Goal: Check status

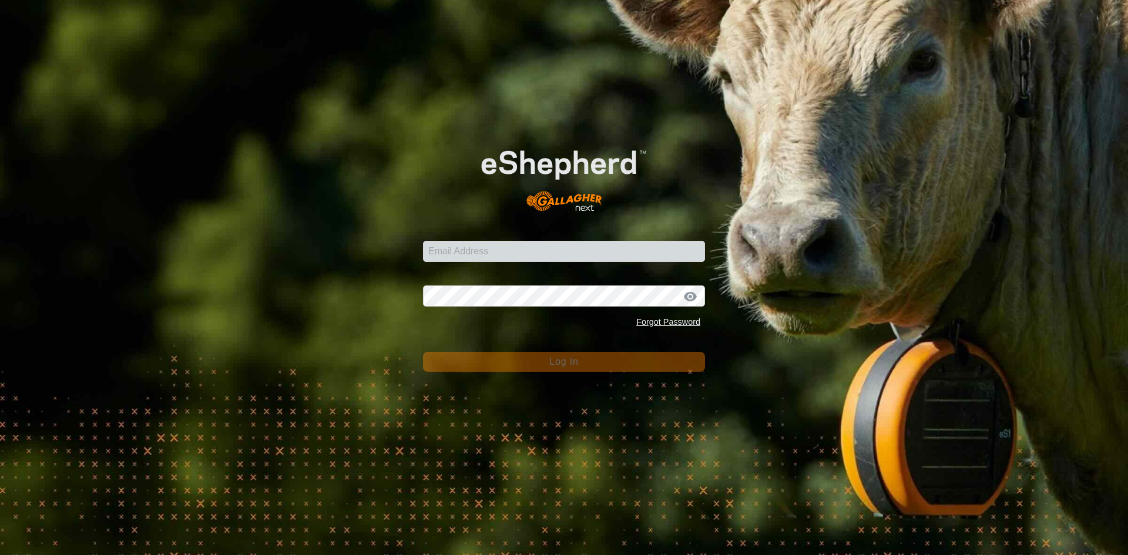
click at [585, 247] on input "Email Address" at bounding box center [564, 251] width 282 height 21
type input "[EMAIL_ADDRESS][DOMAIN_NAME]"
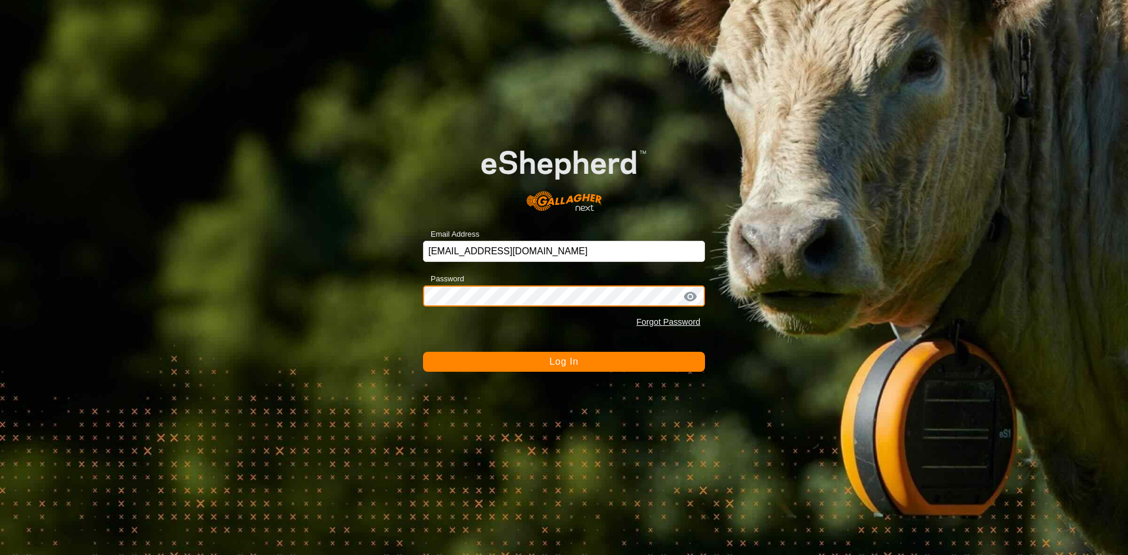
click at [423, 352] on button "Log In" at bounding box center [564, 362] width 282 height 20
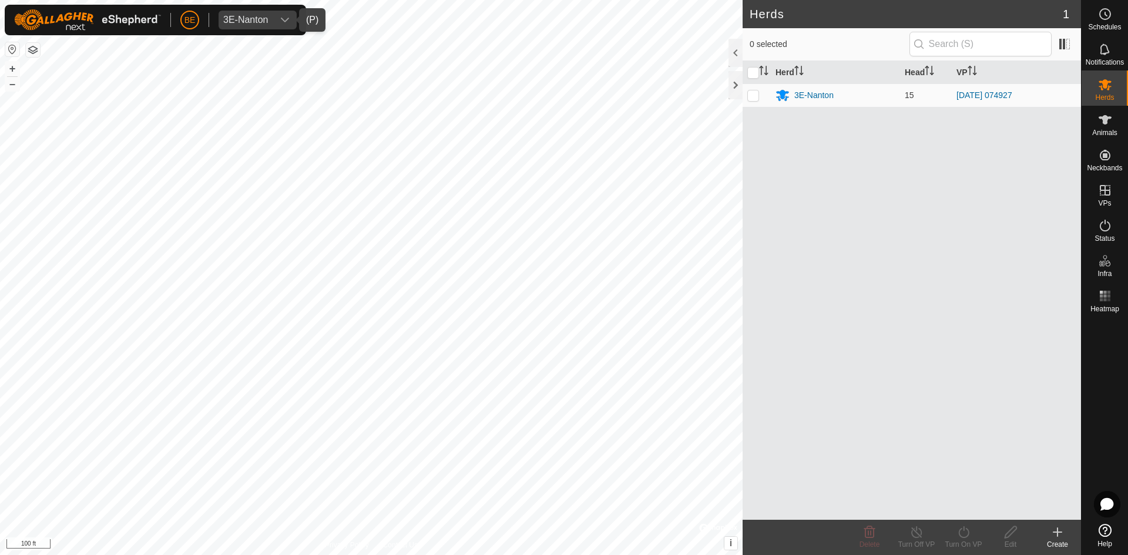
click at [251, 12] on span "3E-Nanton" at bounding box center [246, 20] width 55 height 19
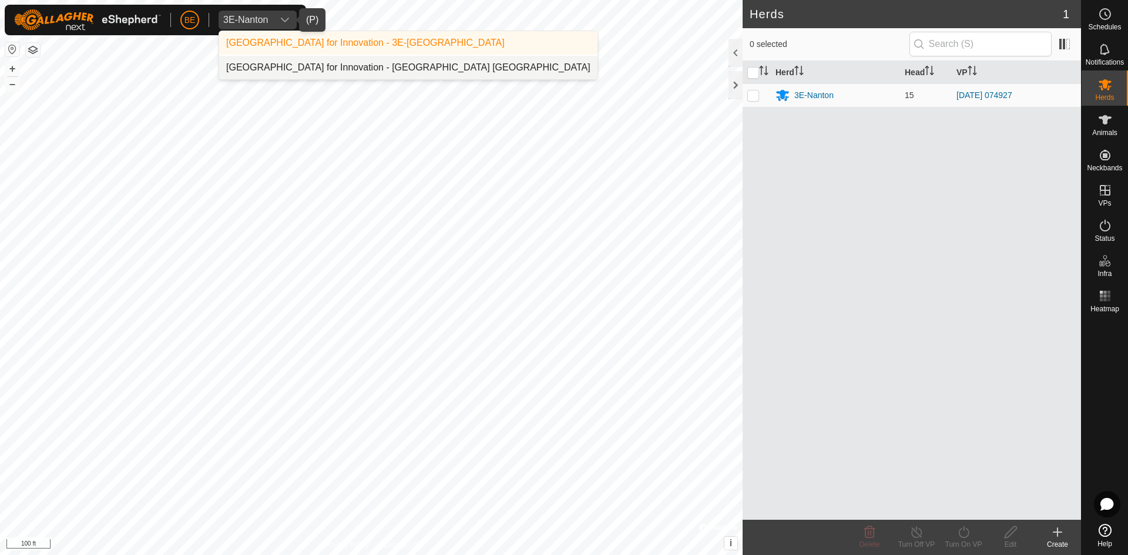
click at [355, 67] on li "[GEOGRAPHIC_DATA] for Innovation - [GEOGRAPHIC_DATA] [GEOGRAPHIC_DATA]" at bounding box center [408, 67] width 378 height 23
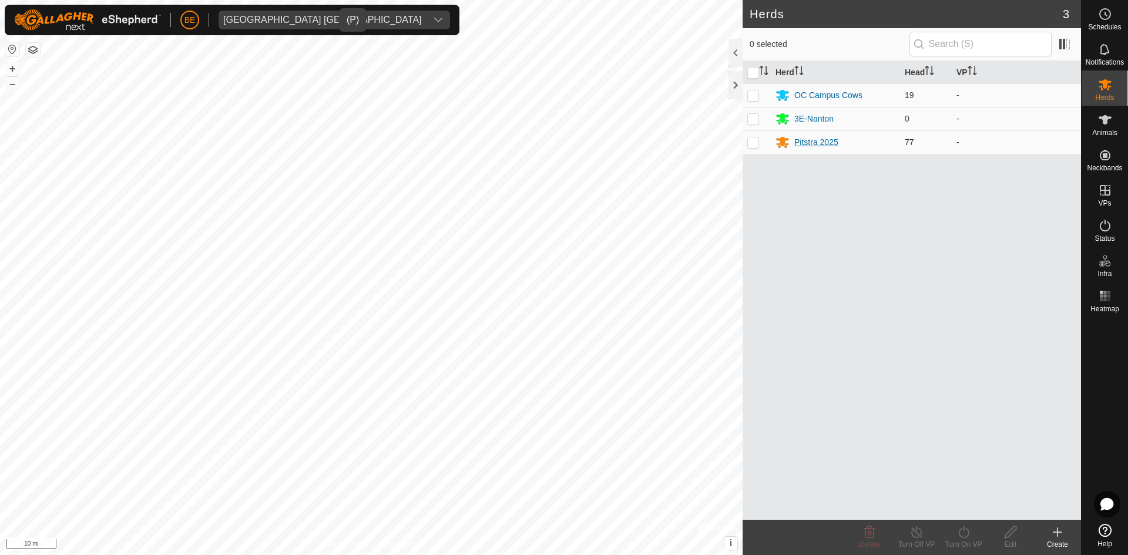
click at [808, 140] on div "Pitstra 2025" at bounding box center [816, 142] width 44 height 12
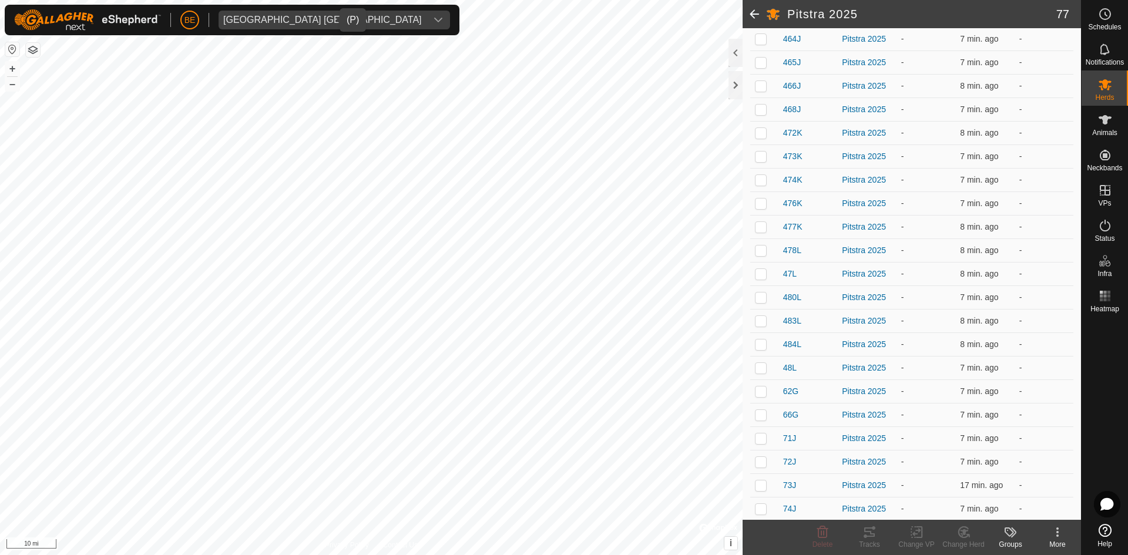
scroll to position [951, 0]
